Goal: Information Seeking & Learning: Learn about a topic

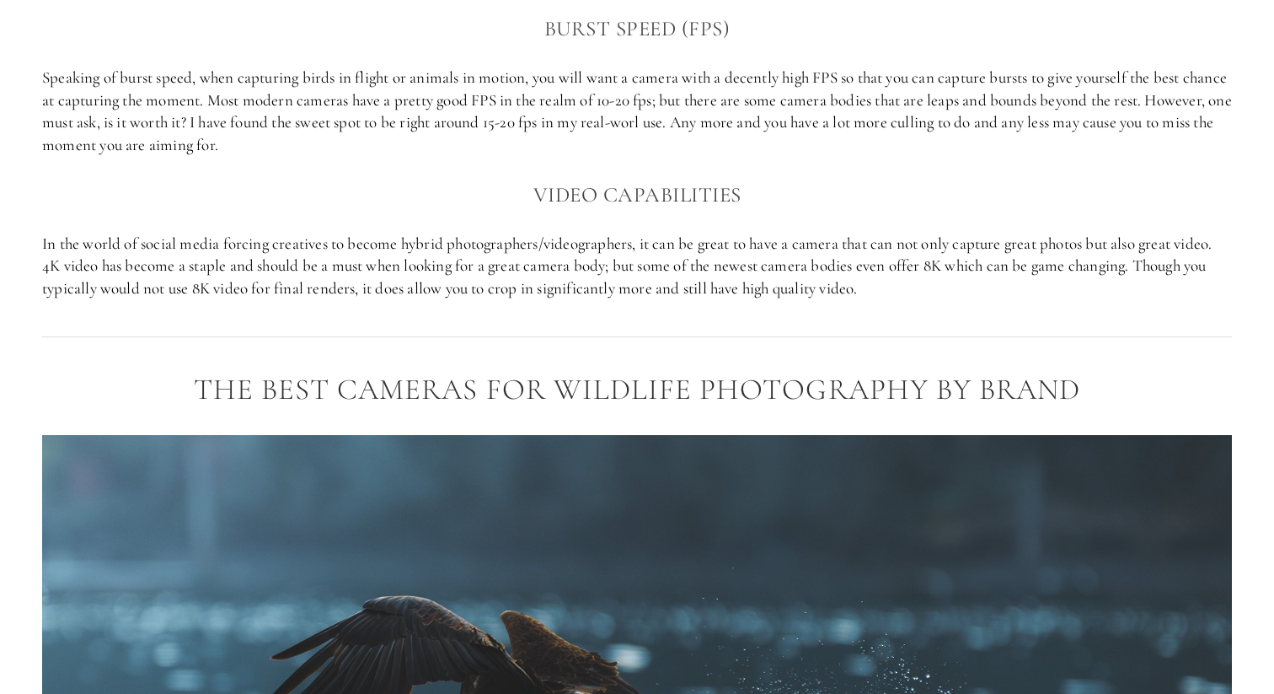
scroll to position [1563, 0]
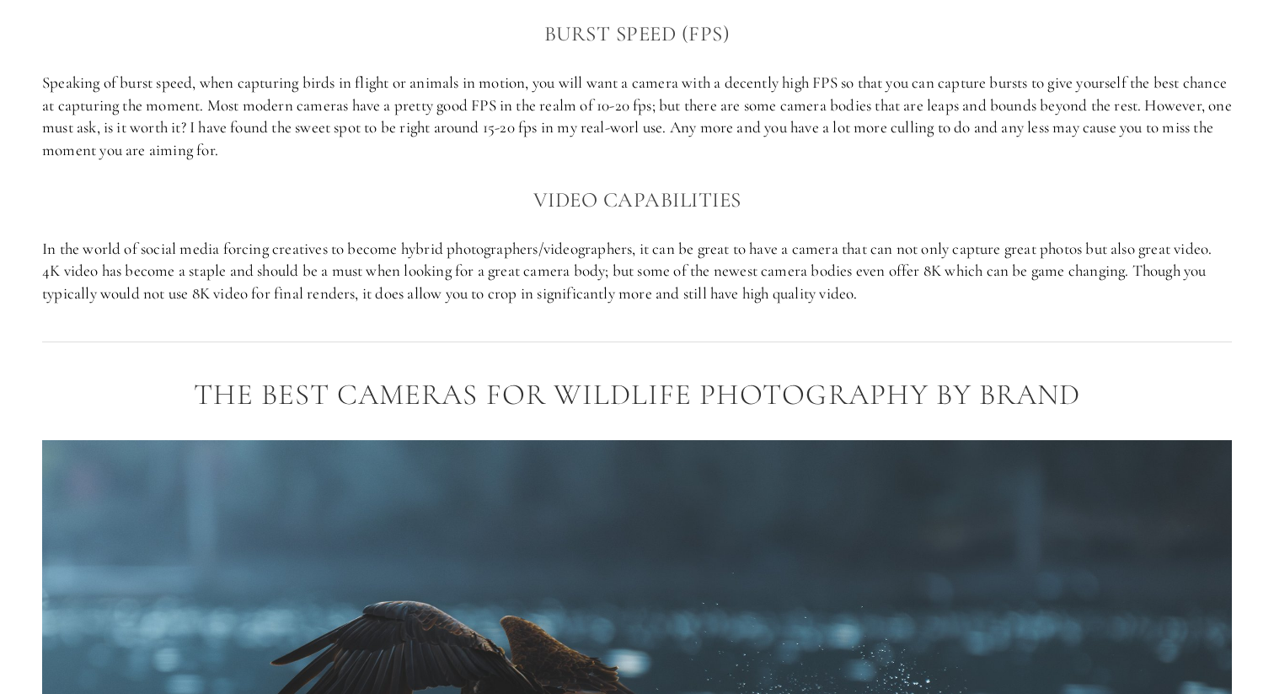
click at [436, 137] on p "Speaking of burst speed, when capturing birds in flight or animals in motion, y…" at bounding box center [637, 116] width 1190 height 89
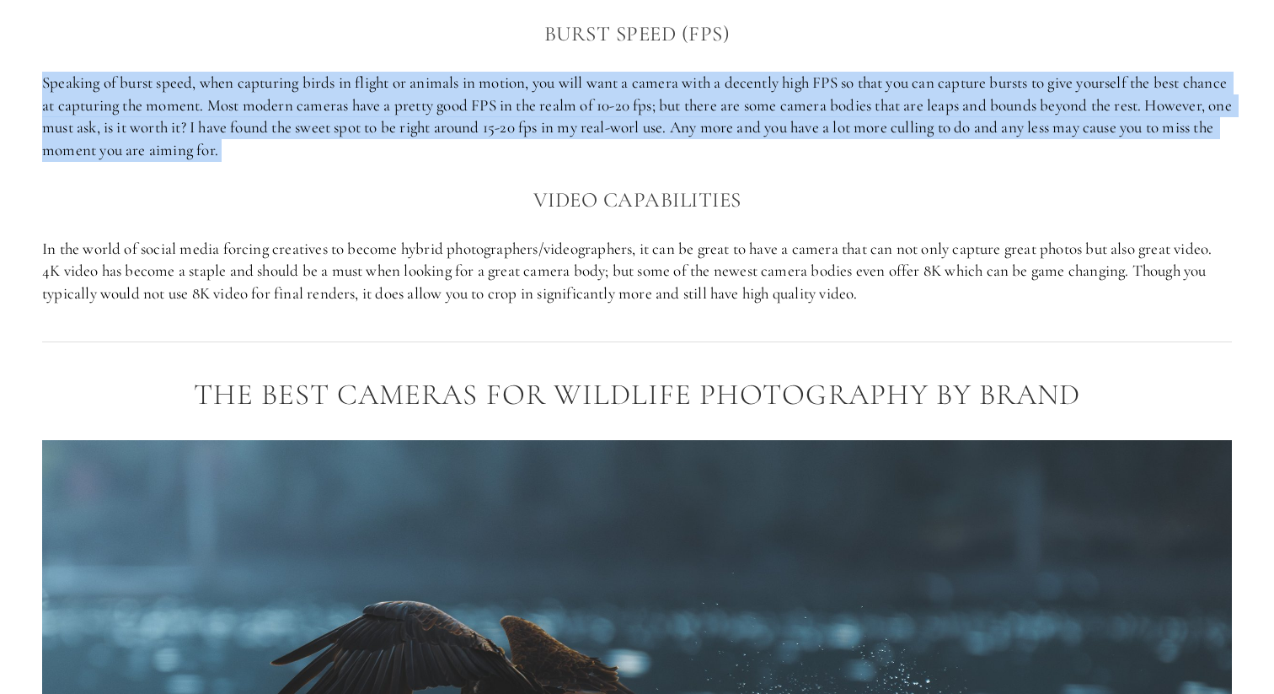
click at [436, 137] on p "Speaking of burst speed, when capturing birds in flight or animals in motion, y…" at bounding box center [637, 116] width 1190 height 89
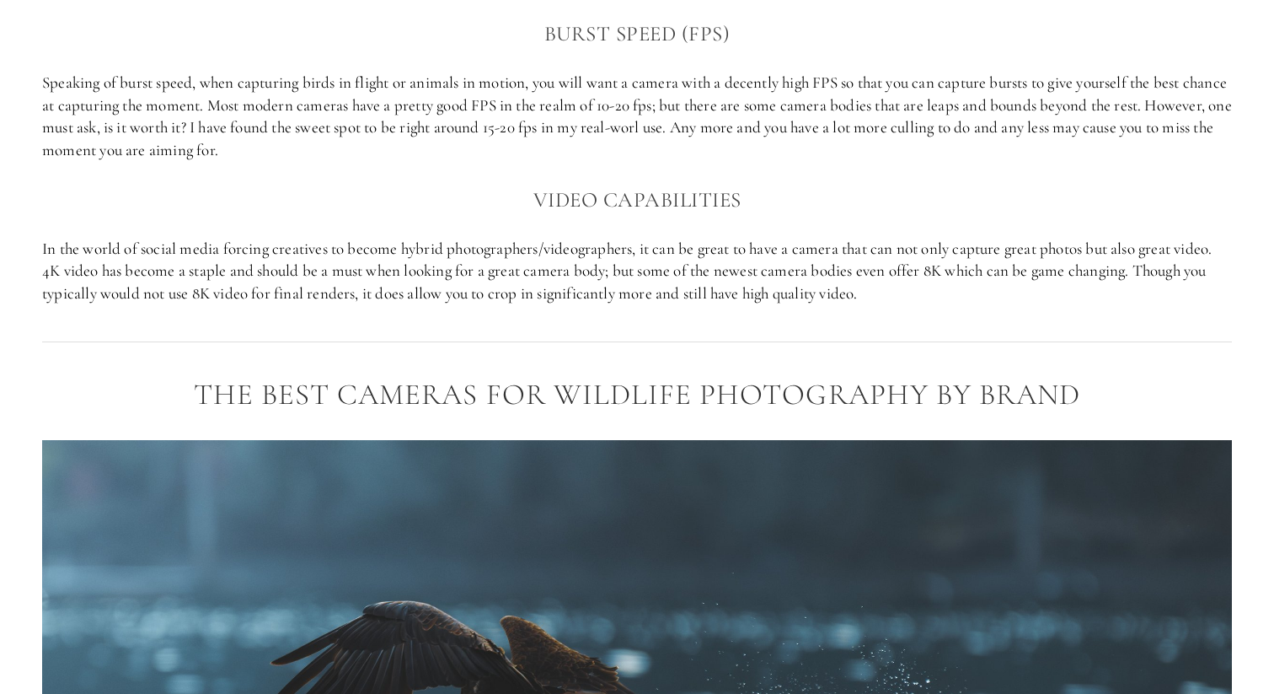
click at [89, 136] on p "Speaking of burst speed, when capturing birds in flight or animals in motion, y…" at bounding box center [637, 116] width 1190 height 89
click at [83, 137] on p "Speaking of burst speed, when capturing birds in flight or animals in motion, y…" at bounding box center [637, 116] width 1190 height 89
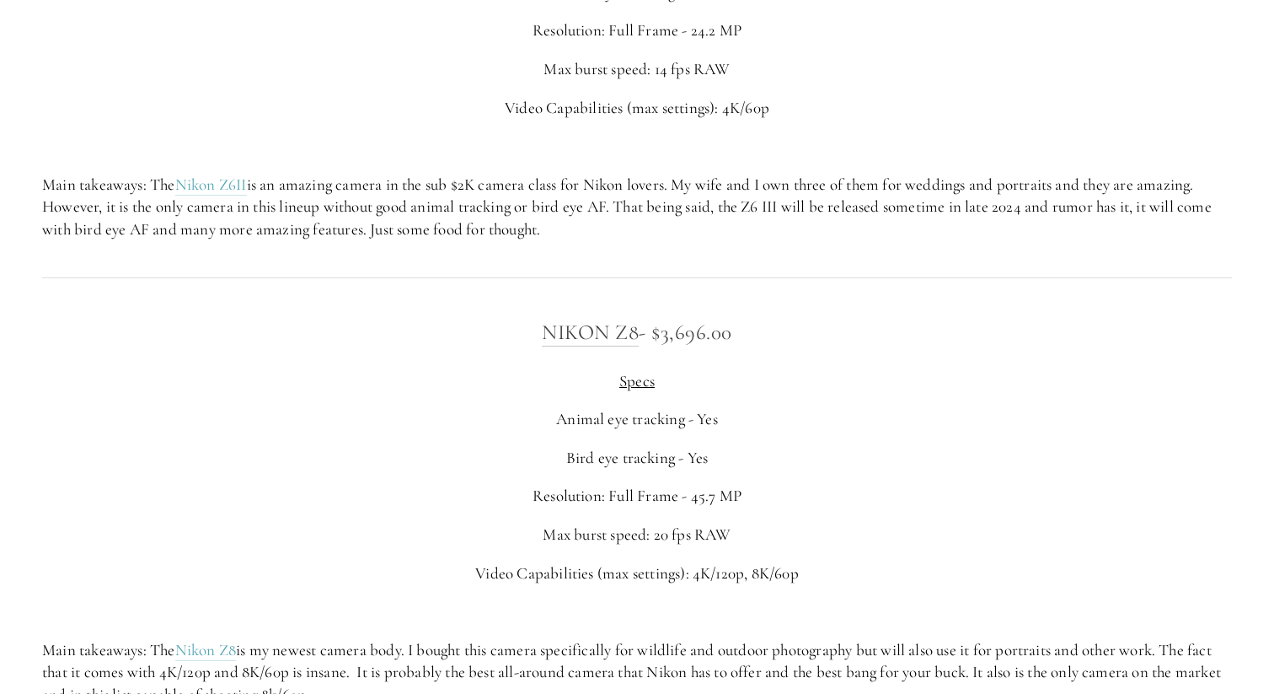
scroll to position [3015, 0]
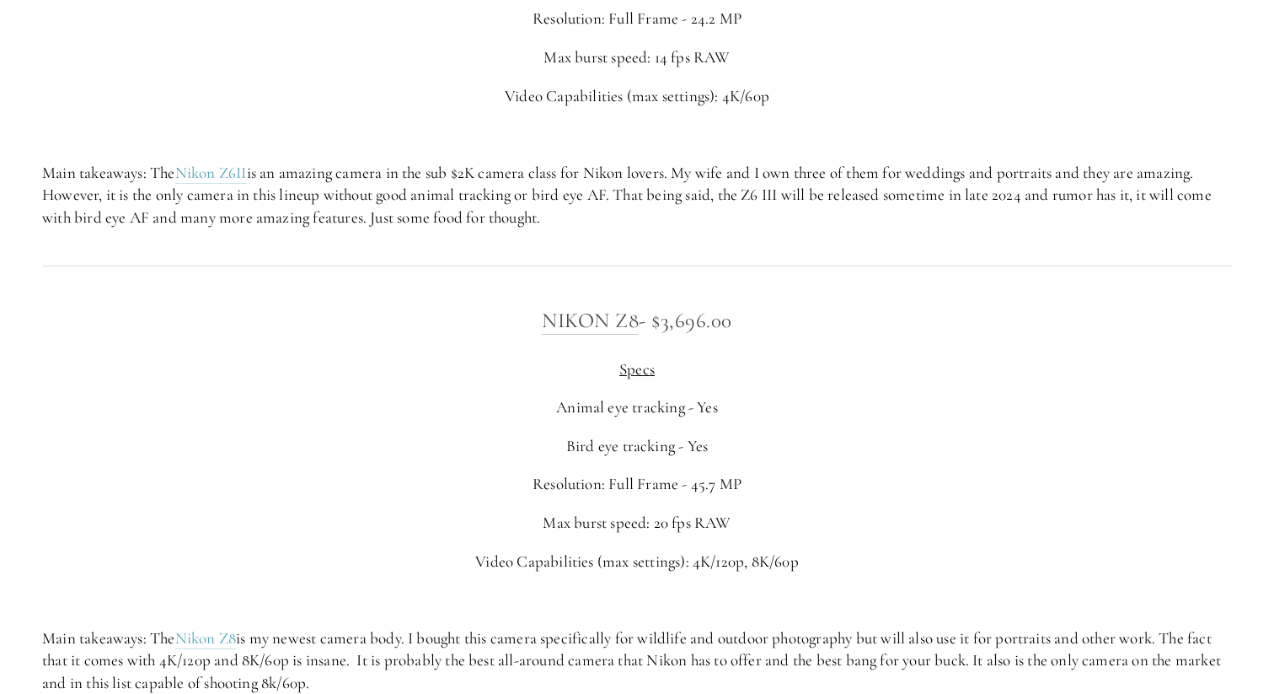
click at [51, 203] on p "Main takeaways: The Nikon Z6II is an amazing camera in the sub $2K camera class…" at bounding box center [637, 195] width 1190 height 67
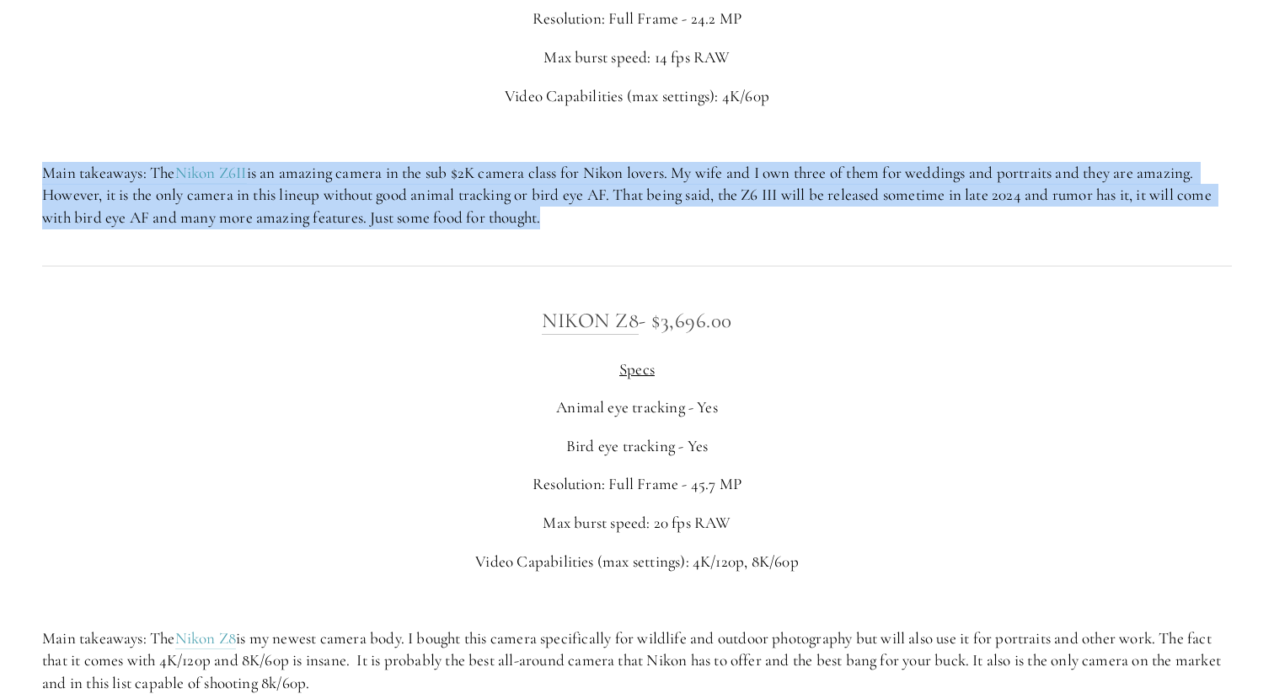
click at [51, 203] on p "Main takeaways: The Nikon Z6II is an amazing camera in the sub $2K camera class…" at bounding box center [637, 195] width 1190 height 67
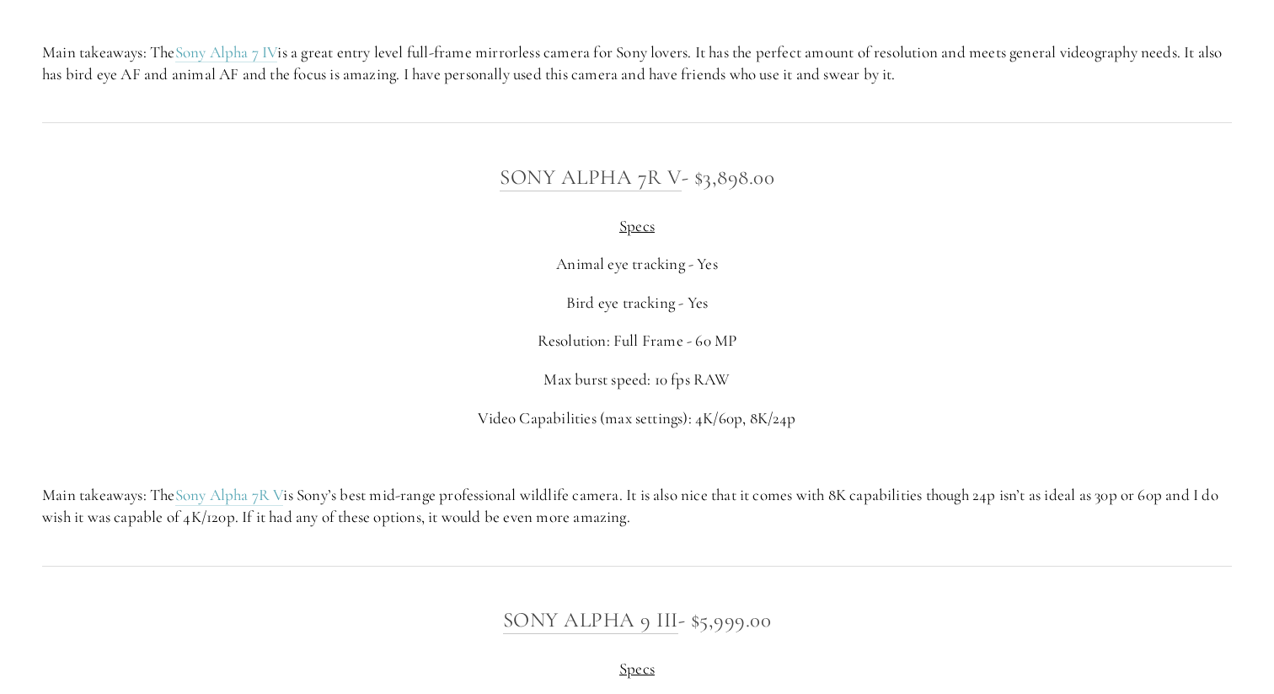
scroll to position [4618, 0]
click at [520, 508] on p "Main takeaways: The Sony Alpha 7R V is Sony’s best mid-range professional wildl…" at bounding box center [637, 503] width 1190 height 45
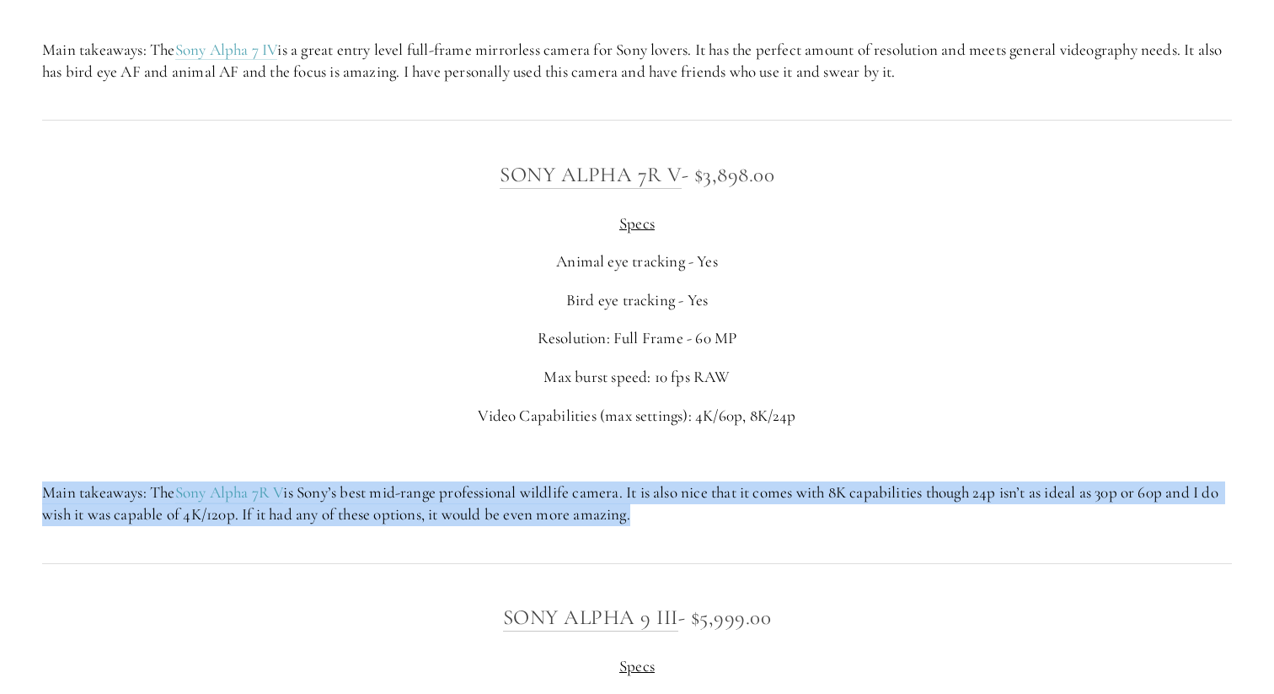
click at [520, 508] on p "Main takeaways: The Sony Alpha 7R V is Sony’s best mid-range professional wildl…" at bounding box center [637, 503] width 1190 height 45
click at [492, 508] on p "Main takeaways: The Sony Alpha 7R V is Sony’s best mid-range professional wildl…" at bounding box center [637, 503] width 1190 height 45
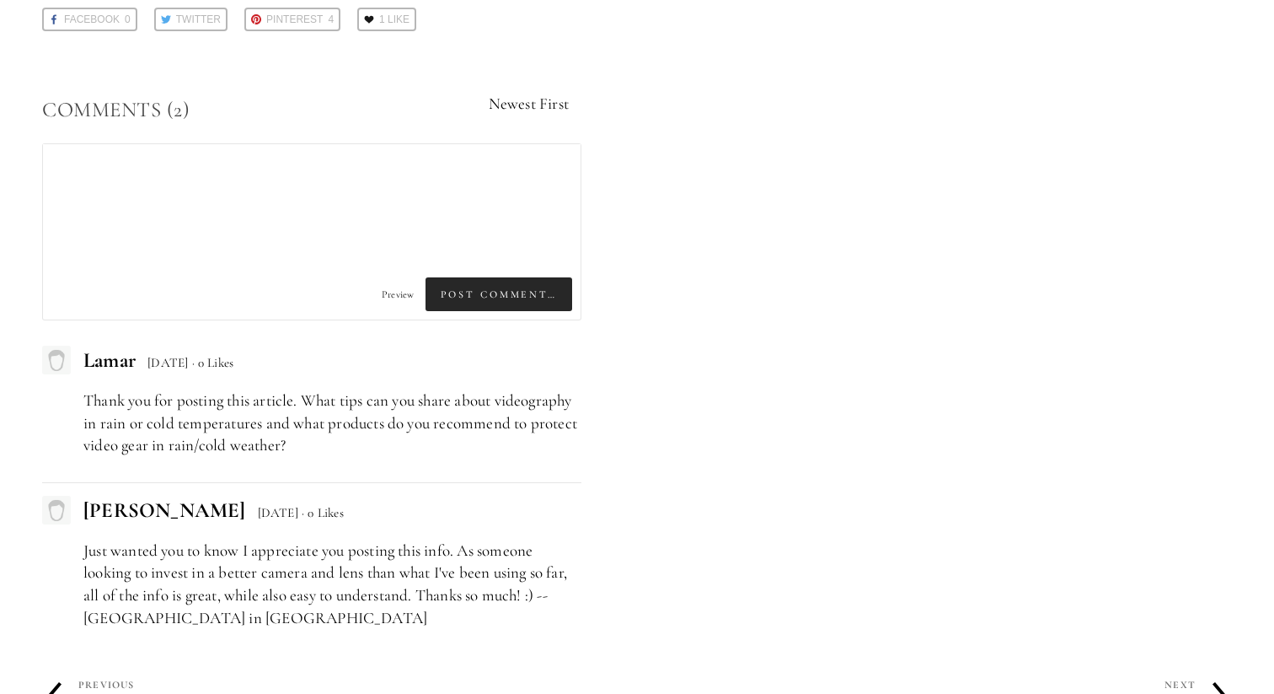
scroll to position [7994, 0]
